Goal: Task Accomplishment & Management: Complete application form

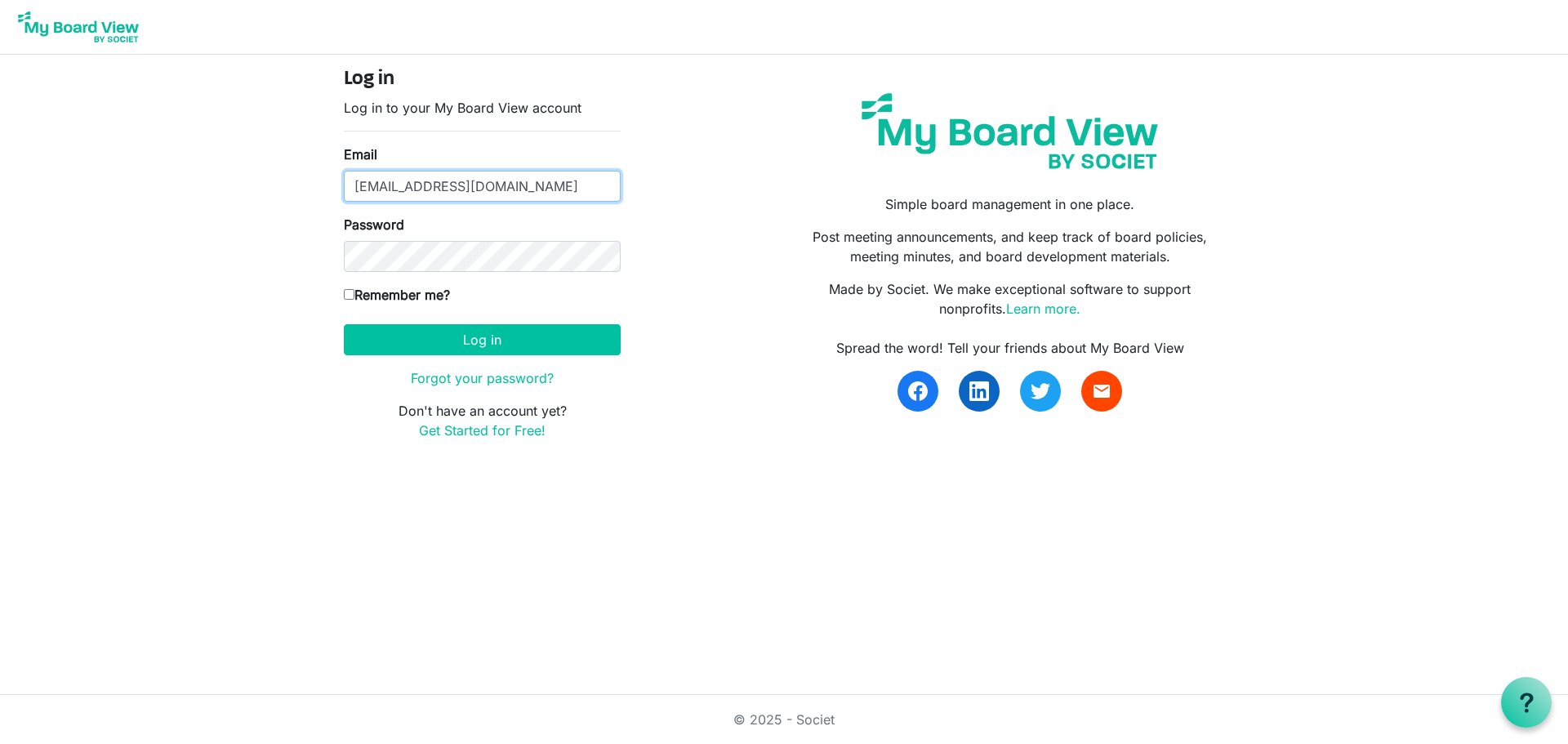
drag, startPoint x: 605, startPoint y: 190, endPoint x: 354, endPoint y: 193, distance: 251.0
click at [354, 193] on input "[EMAIL_ADDRESS][DOMAIN_NAME]" at bounding box center [482, 186] width 277 height 31
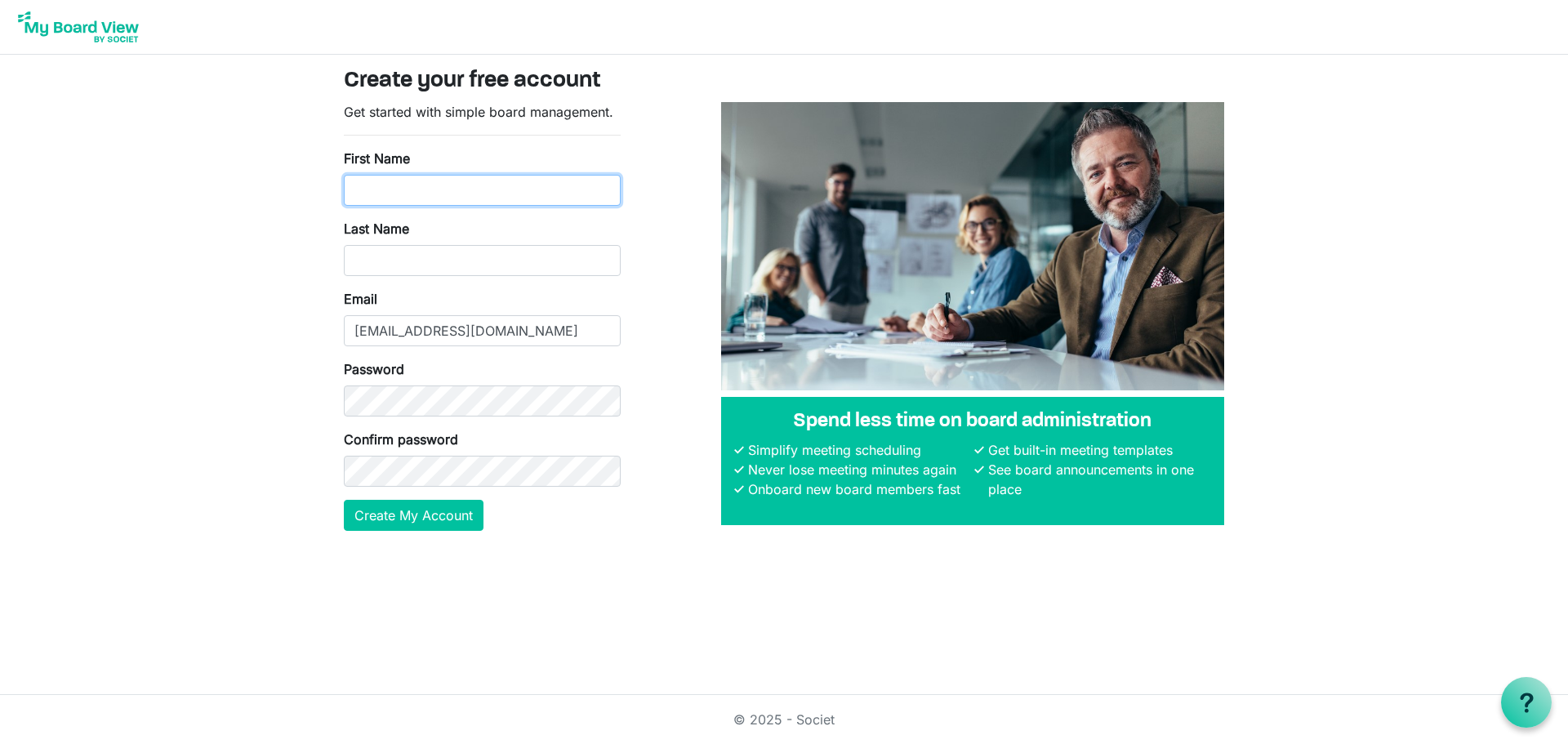
click at [394, 180] on input "First Name" at bounding box center [482, 190] width 277 height 31
type input "Michael"
type input "Williams"
click at [441, 193] on input "Michael" at bounding box center [482, 190] width 277 height 31
type input "Mike"
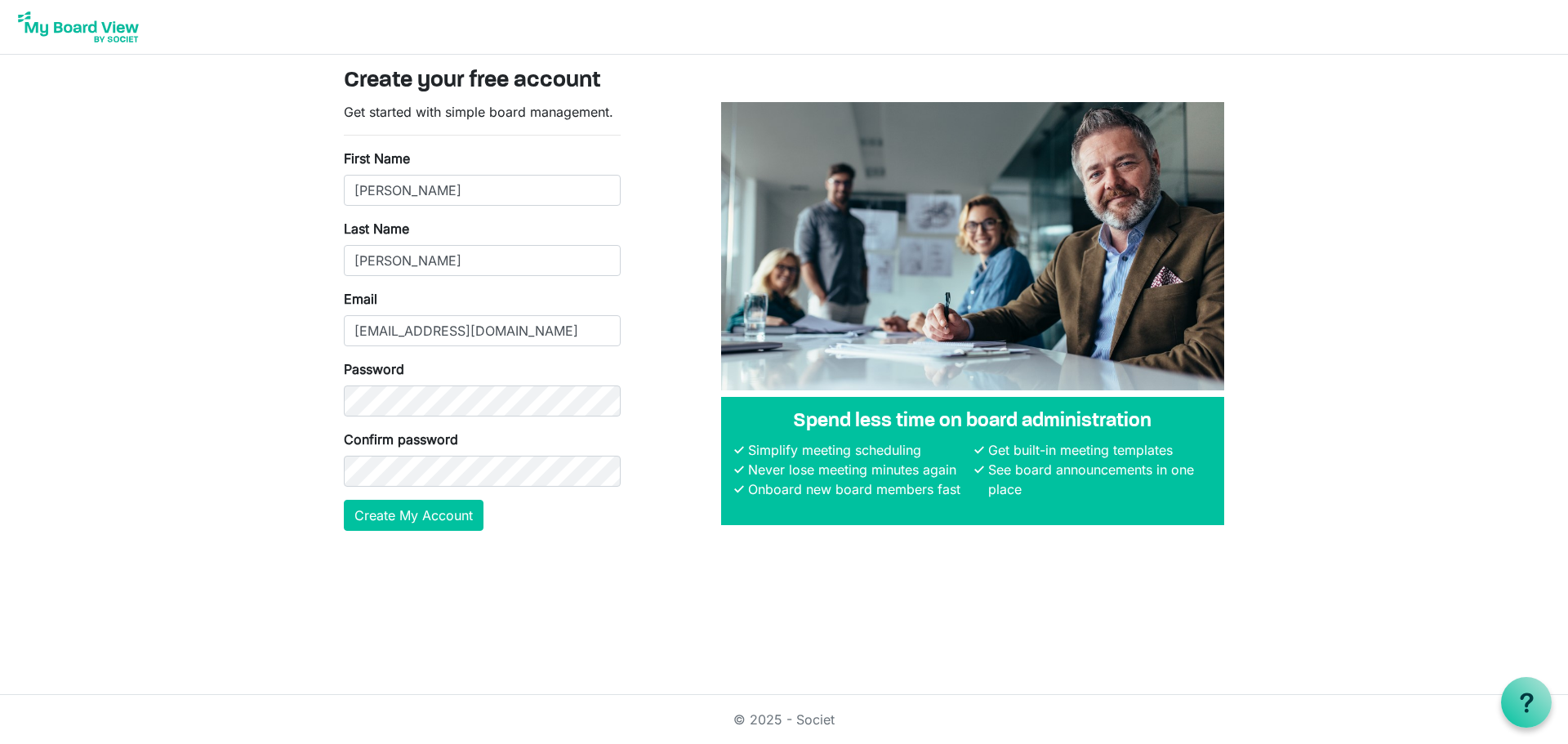
click at [237, 568] on html "Create your free account Get started with simple board management. First Name M…" at bounding box center [784, 372] width 1568 height 744
click at [435, 523] on button "Create My Account" at bounding box center [413, 515] width 140 height 31
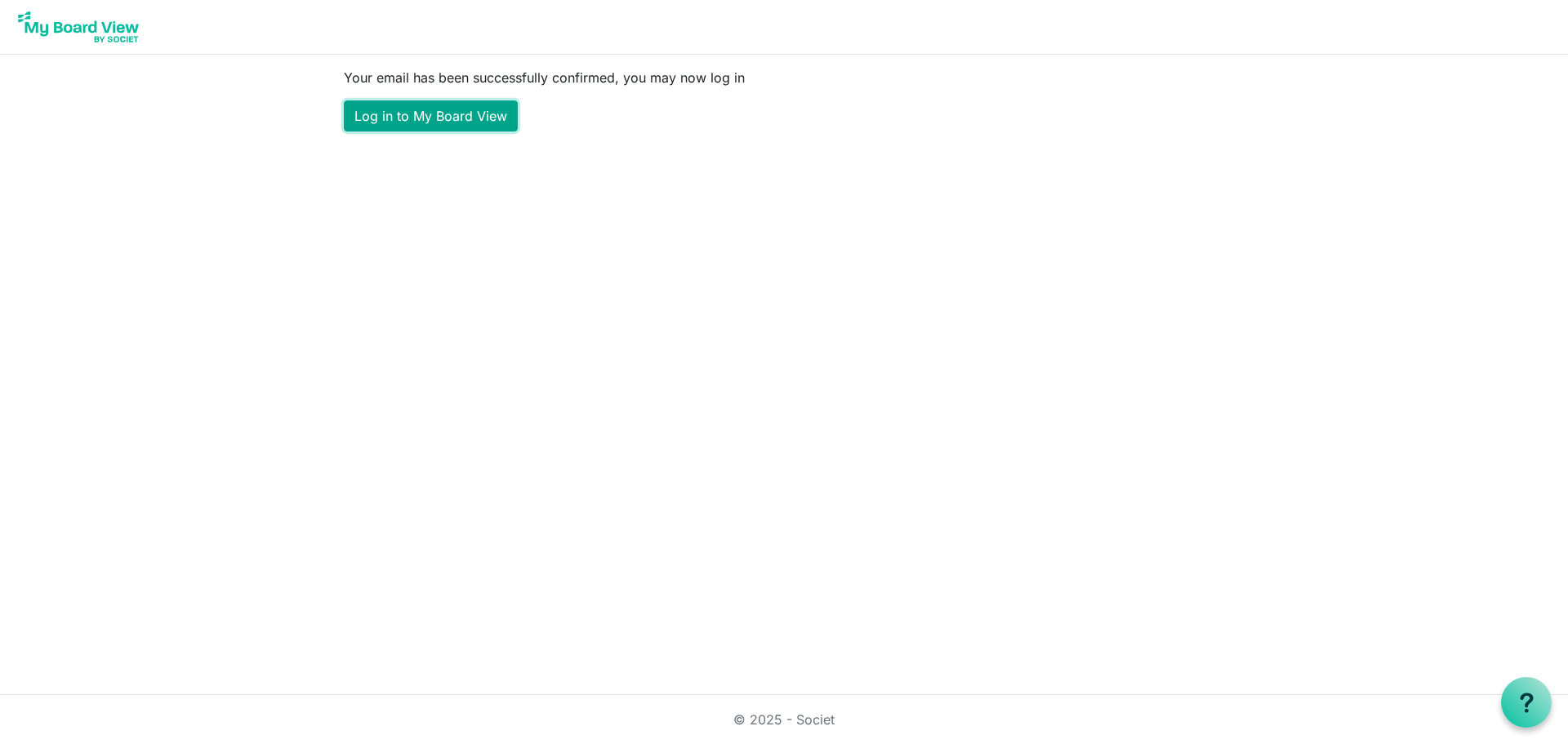
click at [406, 123] on link "Log in to My Board View" at bounding box center [430, 116] width 174 height 31
